Goal: Information Seeking & Learning: Learn about a topic

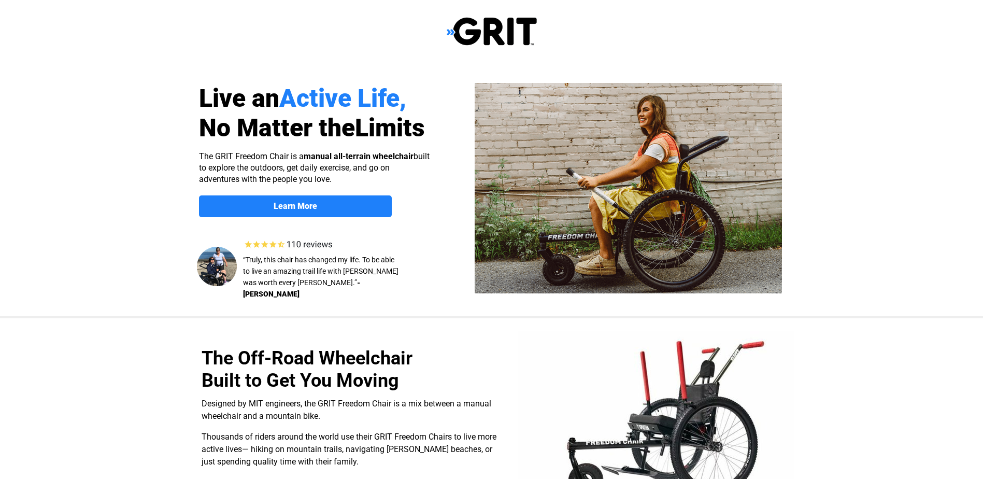
select select "US"
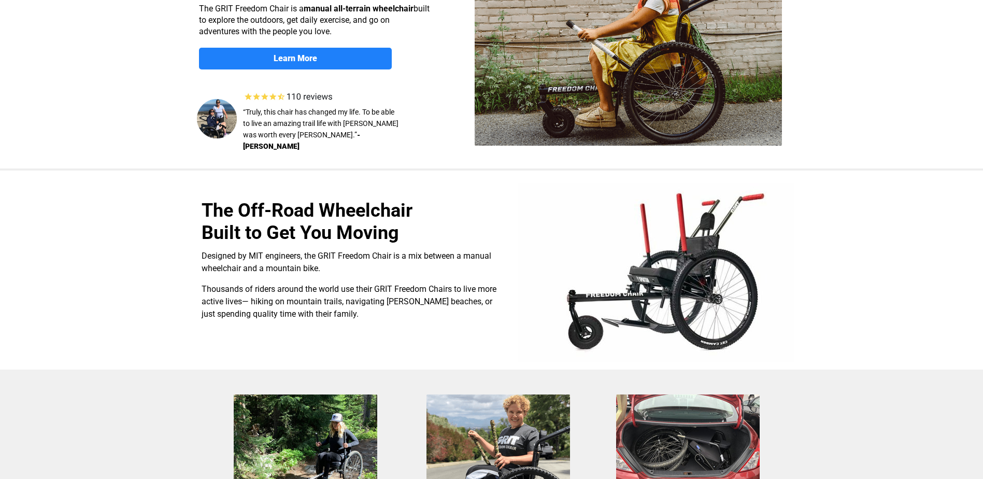
scroll to position [50, 0]
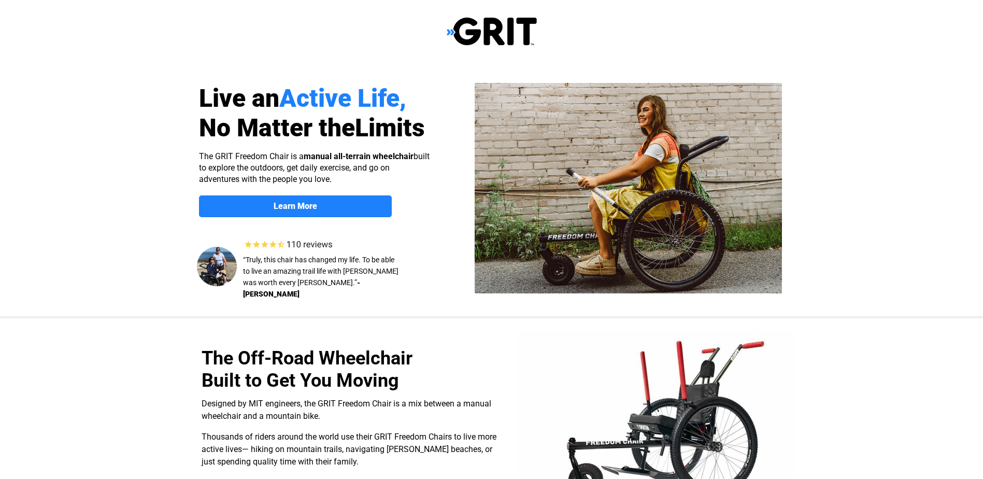
select select "US"
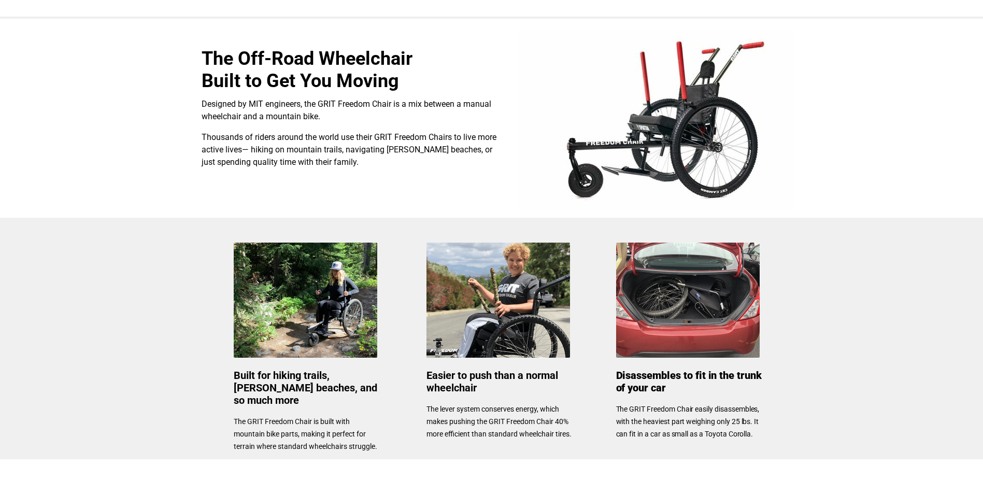
scroll to position [415, 0]
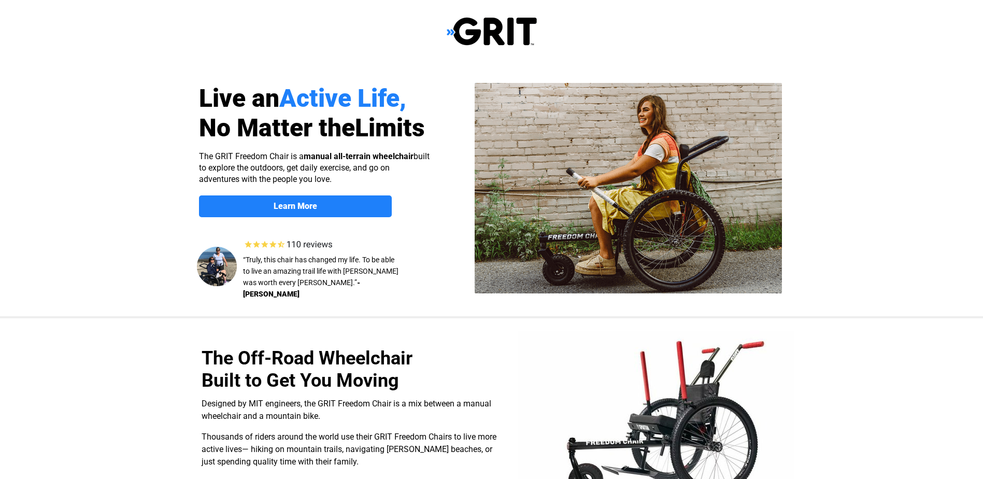
select select "US"
